Goal: Navigation & Orientation: Find specific page/section

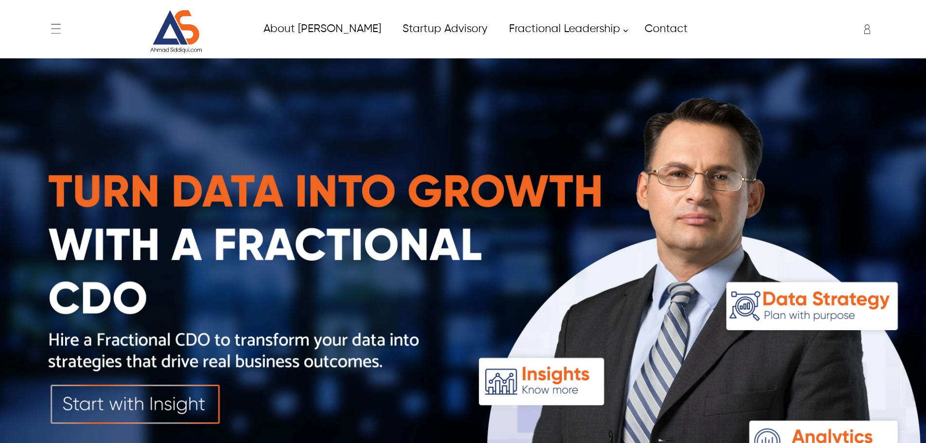
click at [796, 32] on div "My Account ✕ My Account Change Password Sign In" at bounding box center [800, 29] width 160 height 24
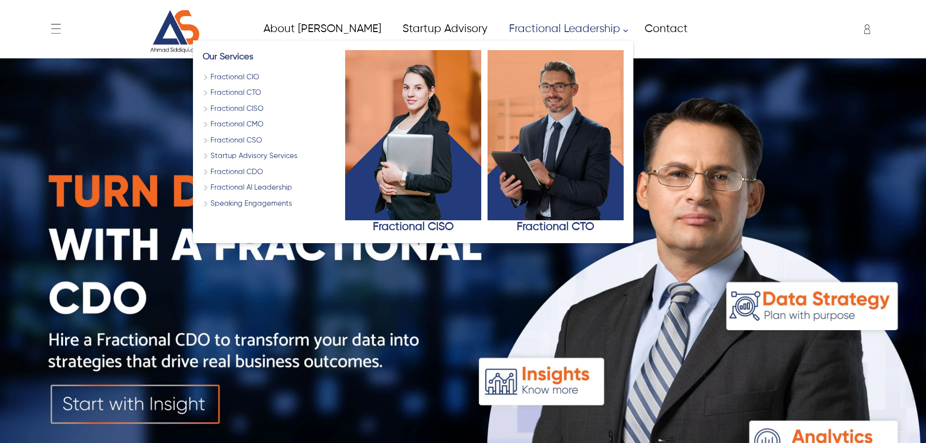
click at [210, 141] on link "Fractional CSO" at bounding box center [271, 140] width 136 height 11
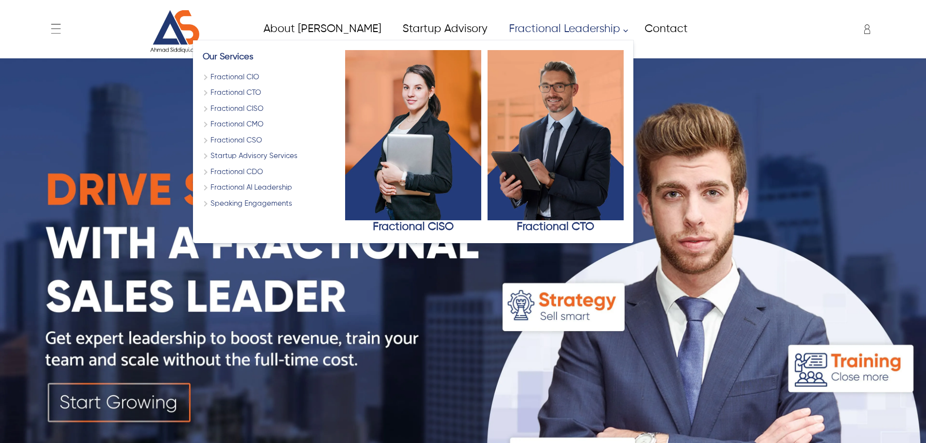
click at [209, 137] on link "Fractional CSO" at bounding box center [271, 140] width 136 height 11
click at [206, 135] on link "Fractional CSO" at bounding box center [271, 140] width 136 height 11
click at [704, 47] on div "← Menu Home About [PERSON_NAME] Fractional Leadership Fractional CIO Fractional…" at bounding box center [463, 29] width 834 height 49
click at [504, 30] on link "Fractional Leadership" at bounding box center [566, 29] width 136 height 22
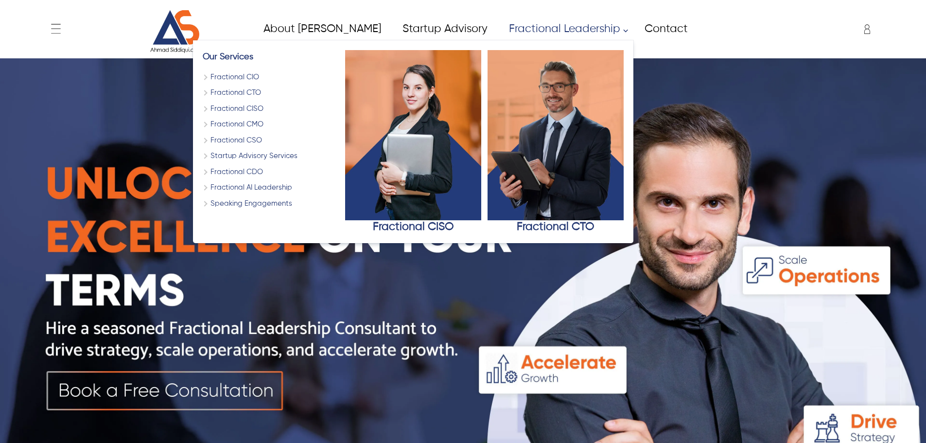
click at [551, 28] on link "Fractional Leadership" at bounding box center [566, 29] width 136 height 22
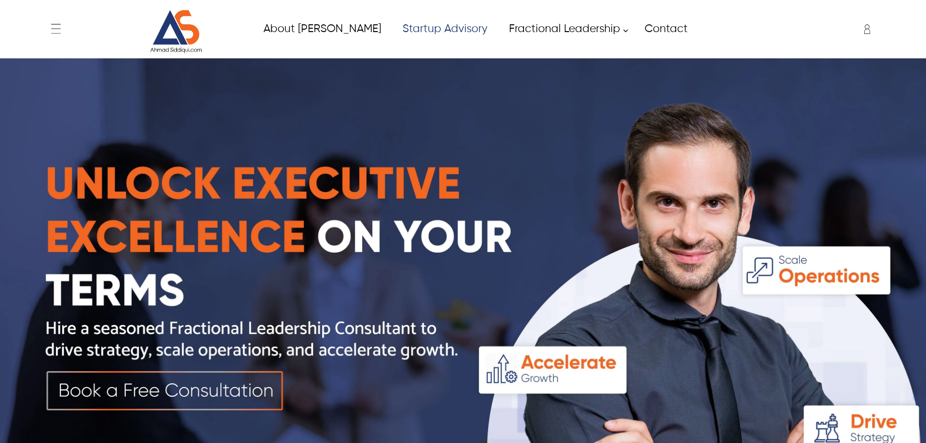
click at [402, 25] on link "Startup Advisory" at bounding box center [445, 29] width 107 height 22
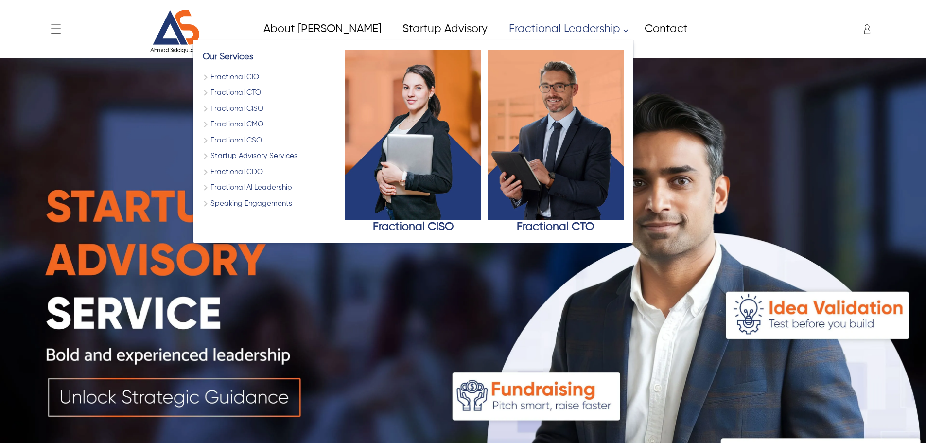
click at [203, 137] on link "Fractional CSO" at bounding box center [271, 140] width 136 height 11
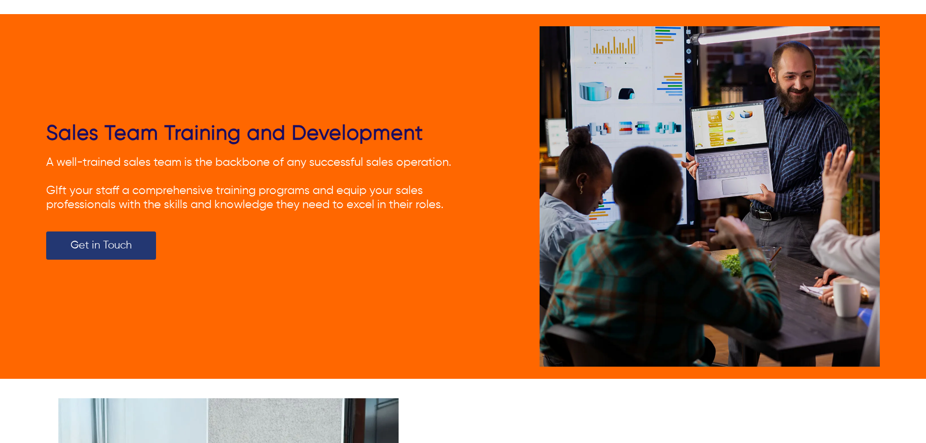
scroll to position [1702, 0]
